Goal: Task Accomplishment & Management: Use online tool/utility

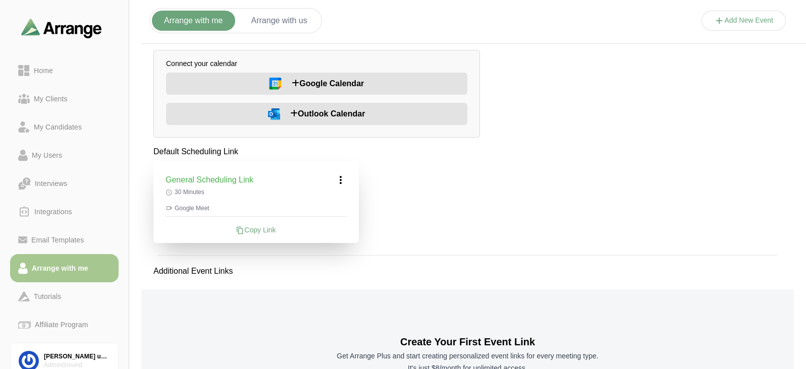
scroll to position [87, 0]
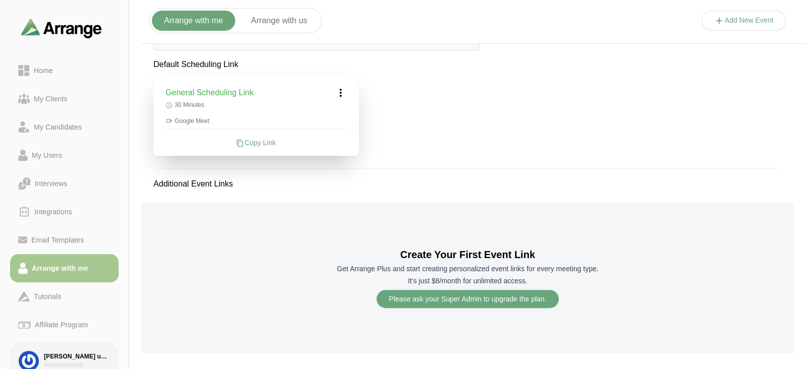
click at [46, 359] on div "[PERSON_NAME] user acc" at bounding box center [77, 357] width 66 height 9
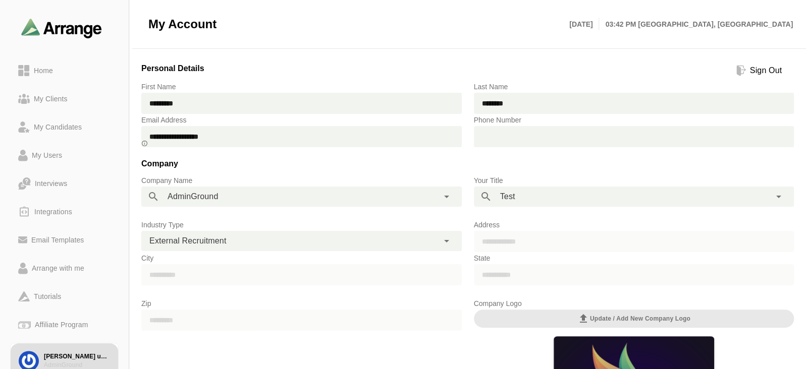
drag, startPoint x: 237, startPoint y: 138, endPoint x: 145, endPoint y: 137, distance: 91.8
click at [145, 137] on input "**********" at bounding box center [301, 136] width 320 height 21
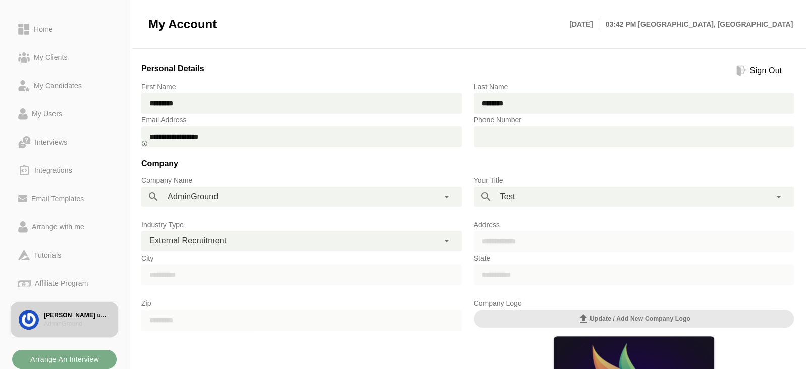
click at [86, 320] on div "AdminGround" at bounding box center [77, 324] width 66 height 9
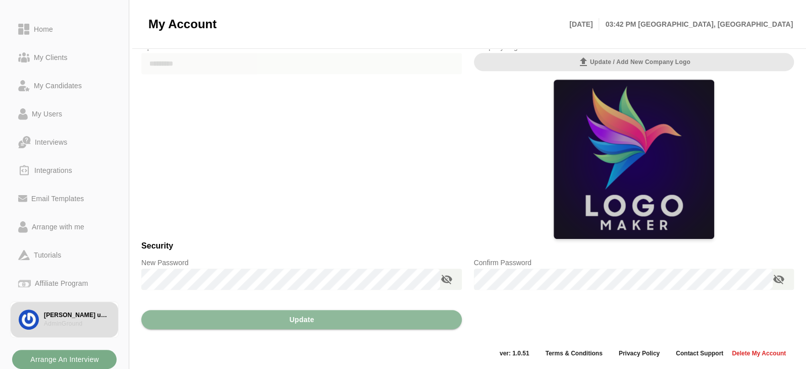
scroll to position [0, 0]
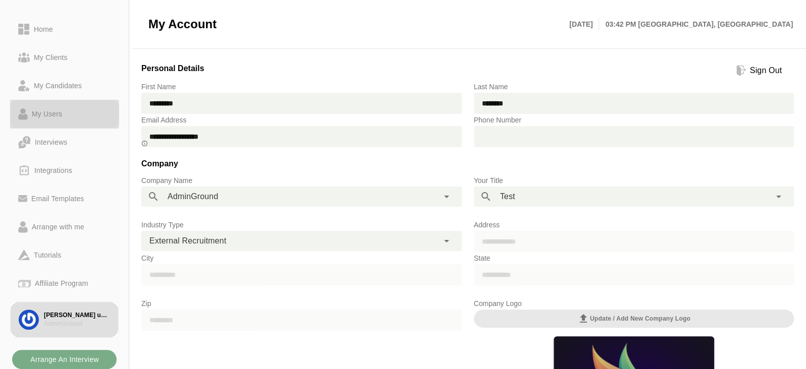
click at [54, 121] on link "My Users" at bounding box center [64, 114] width 108 height 28
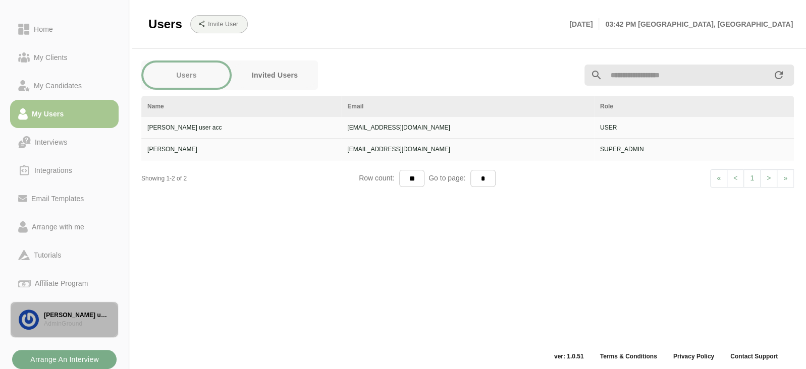
click at [67, 317] on div "[PERSON_NAME] user acc" at bounding box center [77, 315] width 66 height 9
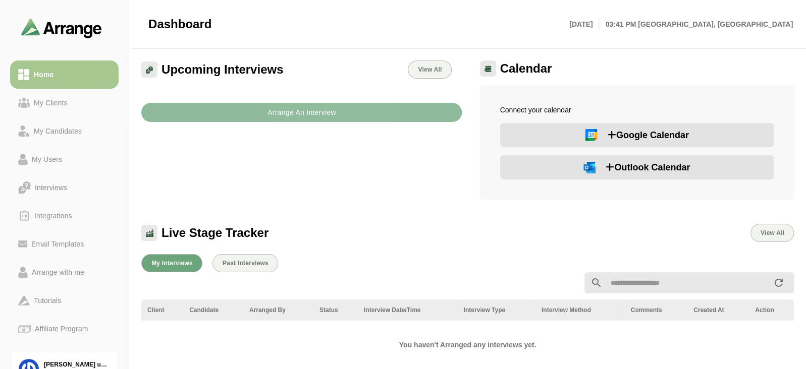
click at [294, 116] on b "Arrange An Interview" at bounding box center [301, 112] width 69 height 19
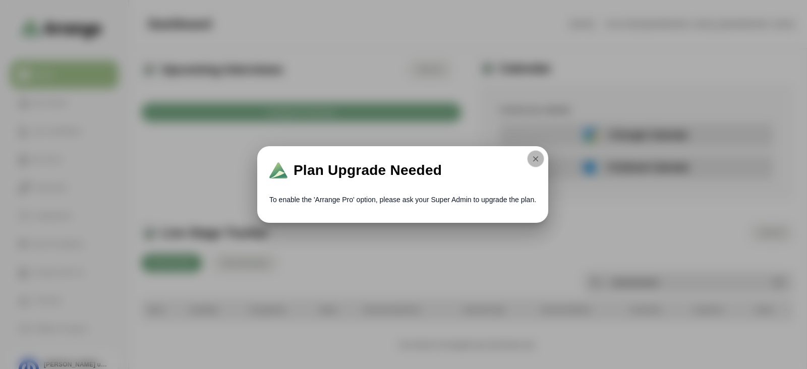
click at [533, 157] on icon "button" at bounding box center [535, 158] width 9 height 9
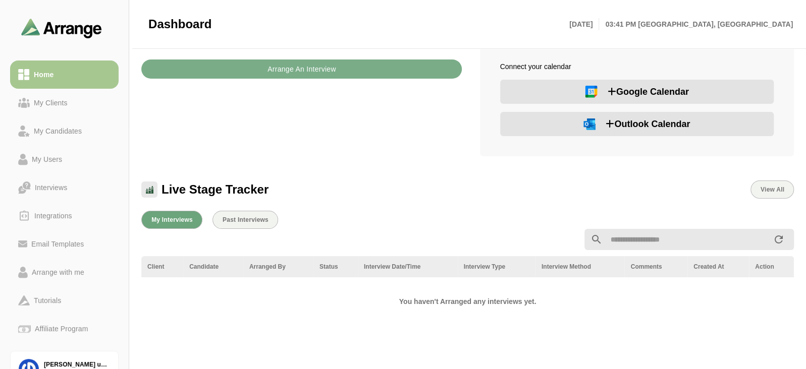
scroll to position [44, 0]
click at [624, 249] on input "text" at bounding box center [687, 239] width 170 height 21
click at [763, 187] on span "View All" at bounding box center [772, 189] width 24 height 7
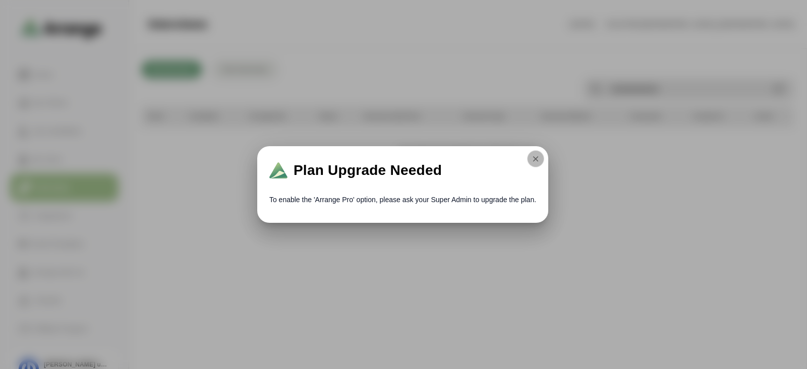
click at [534, 161] on icon "button" at bounding box center [535, 158] width 9 height 9
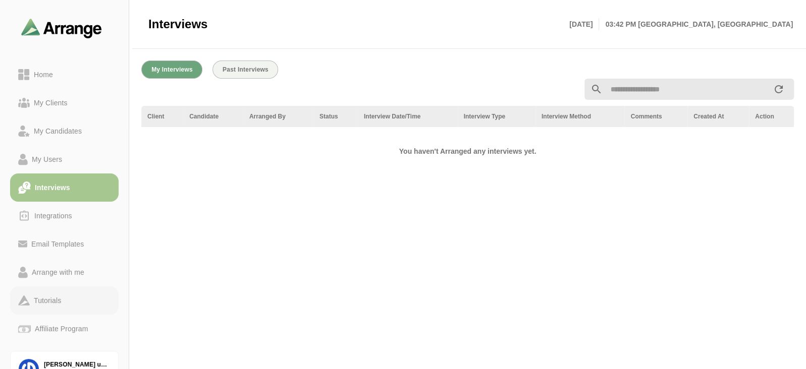
scroll to position [53, 0]
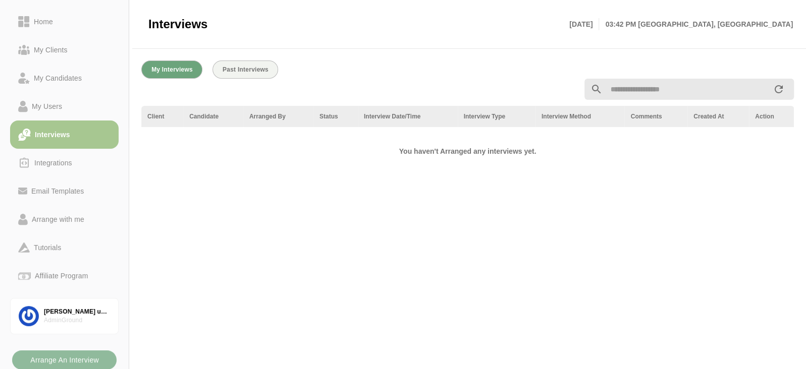
click at [76, 354] on b "Arrange An Interview" at bounding box center [64, 360] width 69 height 19
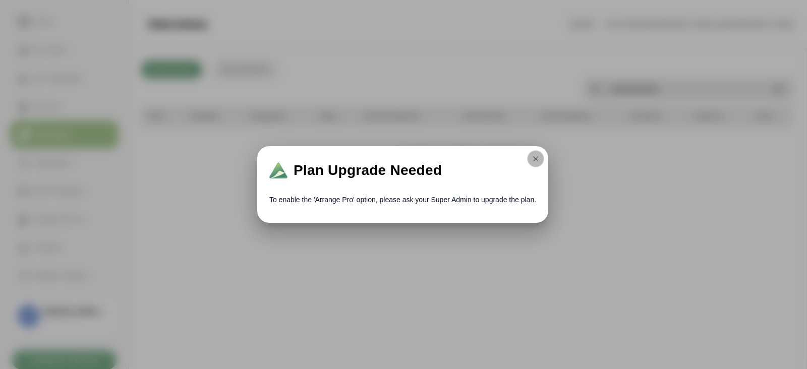
click at [538, 162] on icon "button" at bounding box center [535, 158] width 9 height 9
